Goal: Information Seeking & Learning: Learn about a topic

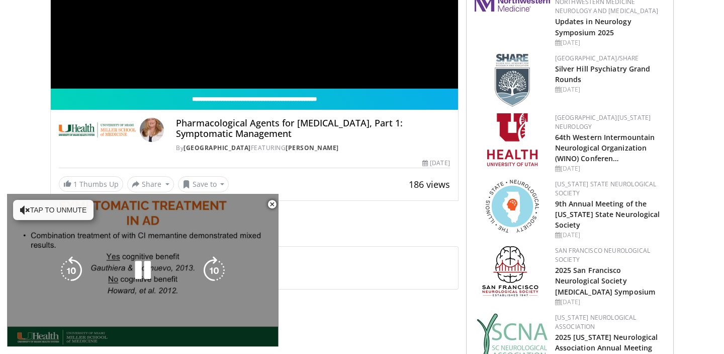
scroll to position [230, 0]
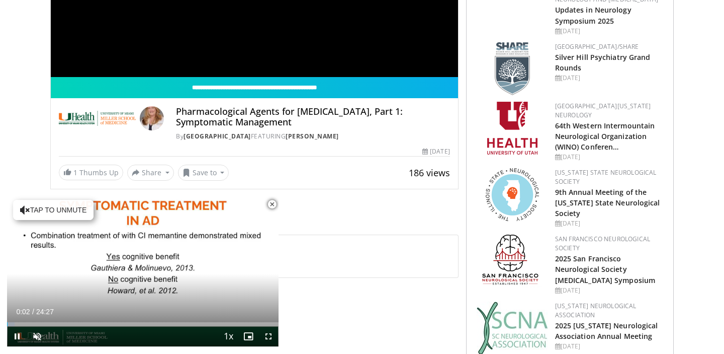
click at [272, 203] on span "Video Player" at bounding box center [272, 204] width 20 height 20
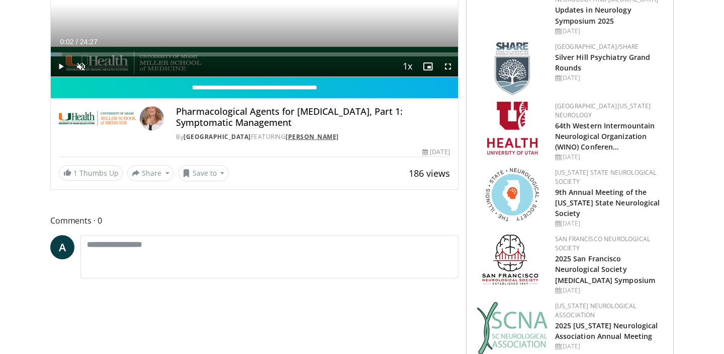
scroll to position [0, 0]
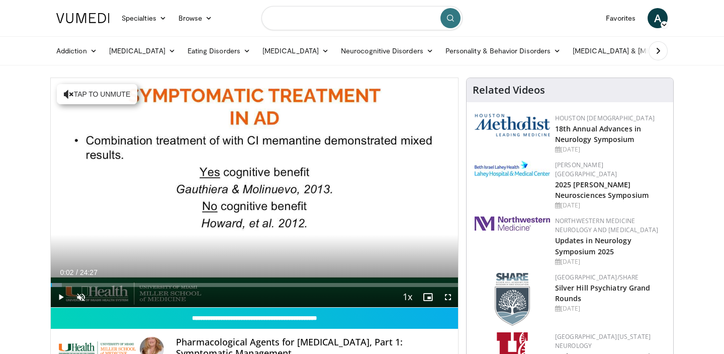
click at [341, 23] on input "Search topics, interventions" at bounding box center [362, 18] width 201 height 24
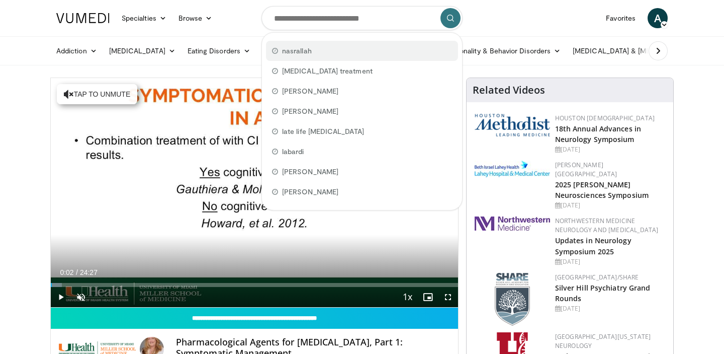
click at [303, 49] on span "nasrallah" at bounding box center [297, 51] width 30 height 10
type input "*********"
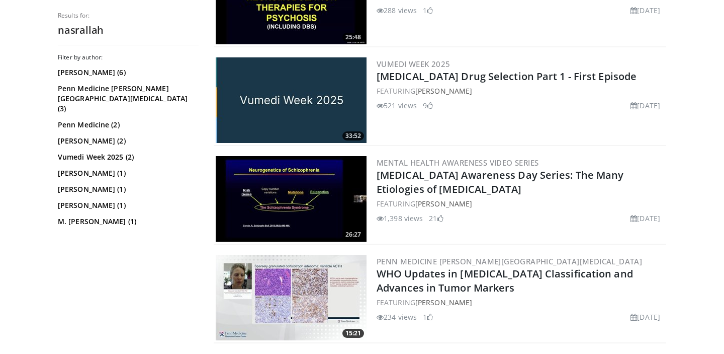
scroll to position [539, 0]
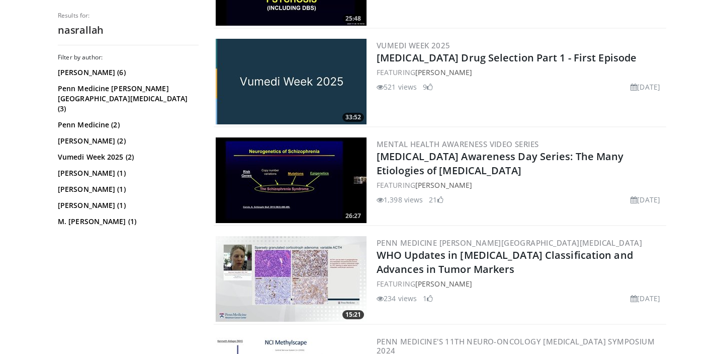
click at [279, 79] on img at bounding box center [291, 81] width 151 height 85
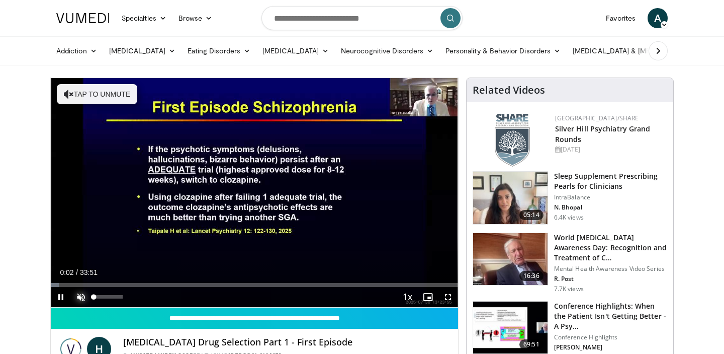
click at [77, 298] on span "Video Player" at bounding box center [81, 297] width 20 height 20
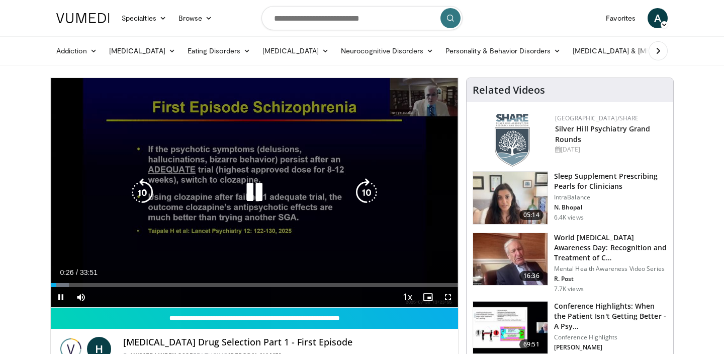
click at [251, 198] on icon "Video Player" at bounding box center [254, 192] width 28 height 28
click at [249, 195] on icon "Video Player" at bounding box center [254, 192] width 28 height 28
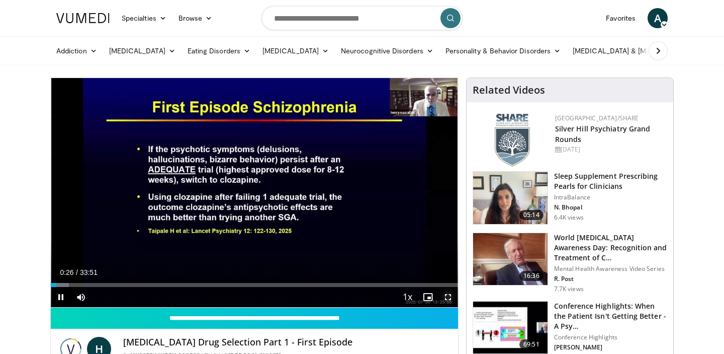
click at [447, 294] on span "Video Player" at bounding box center [448, 297] width 20 height 20
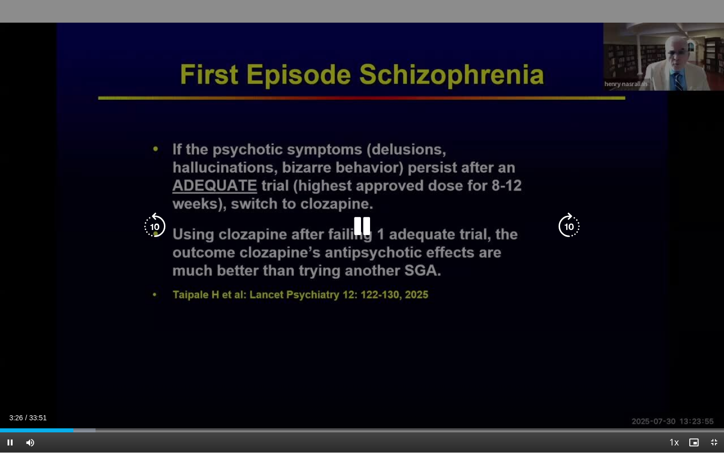
click at [240, 353] on div "10 seconds Tap to unmute" at bounding box center [362, 226] width 724 height 452
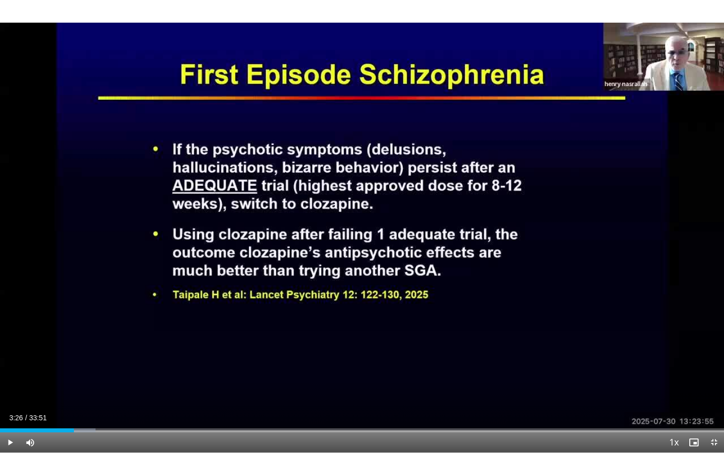
click at [240, 353] on div "10 seconds Tap to unmute" at bounding box center [362, 226] width 724 height 452
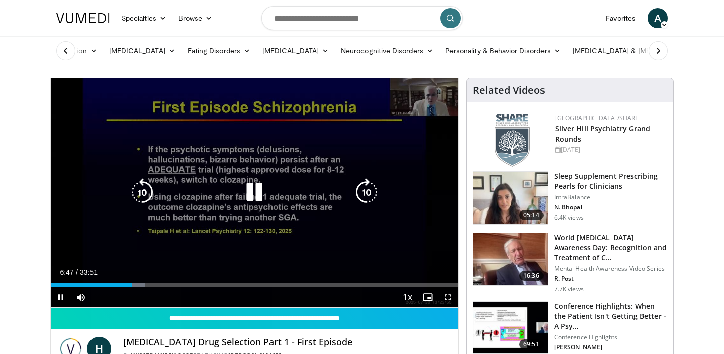
click at [259, 185] on icon "Video Player" at bounding box center [254, 192] width 28 height 28
click at [253, 191] on icon "Video Player" at bounding box center [254, 192] width 28 height 28
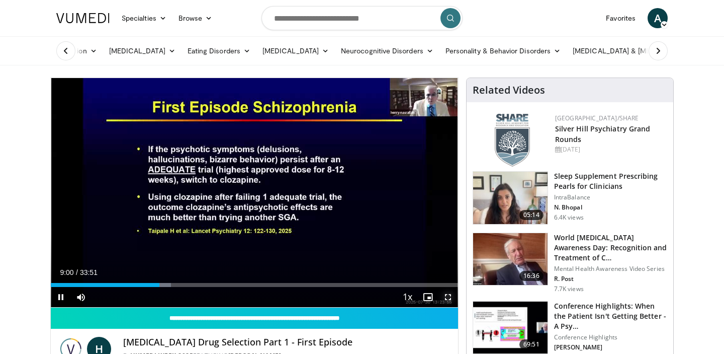
click at [446, 299] on span "Video Player" at bounding box center [448, 297] width 20 height 20
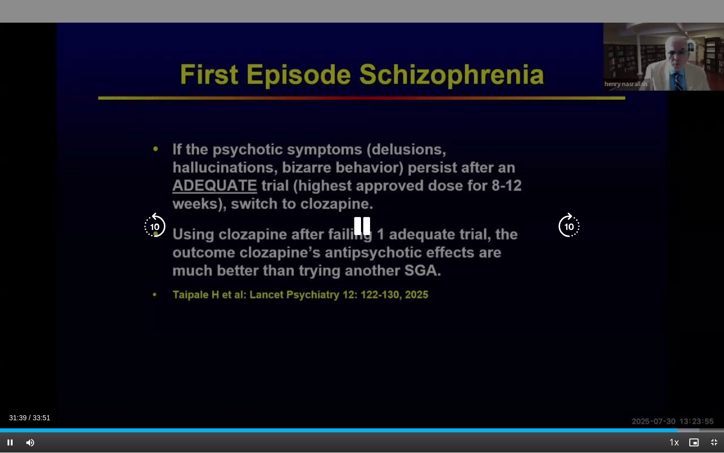
click at [663, 228] on div "10 seconds Tap to unmute" at bounding box center [362, 226] width 724 height 452
click at [370, 228] on icon "Video Player" at bounding box center [362, 226] width 28 height 28
